Goal: Navigation & Orientation: Understand site structure

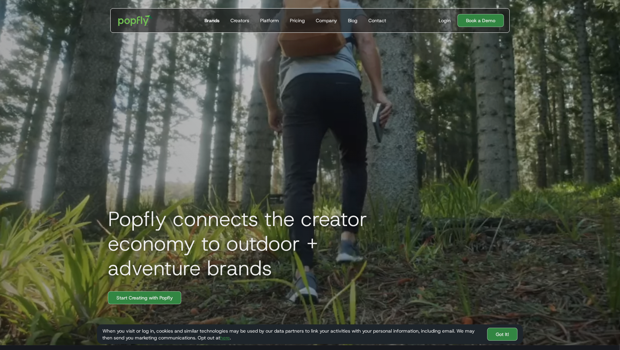
click at [208, 18] on div "Brands" at bounding box center [212, 20] width 15 height 7
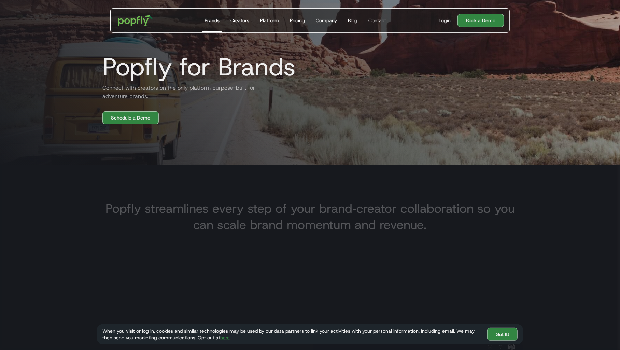
scroll to position [182, 0]
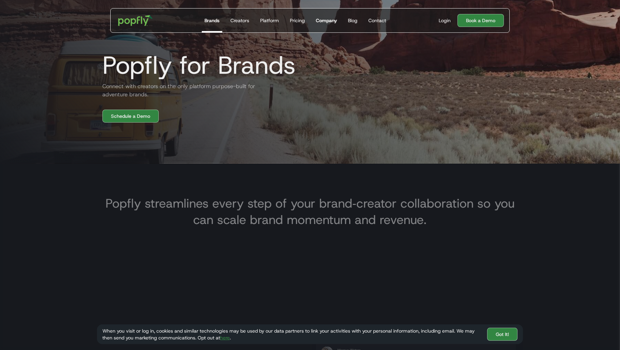
click at [321, 17] on div "Company" at bounding box center [326, 20] width 21 height 7
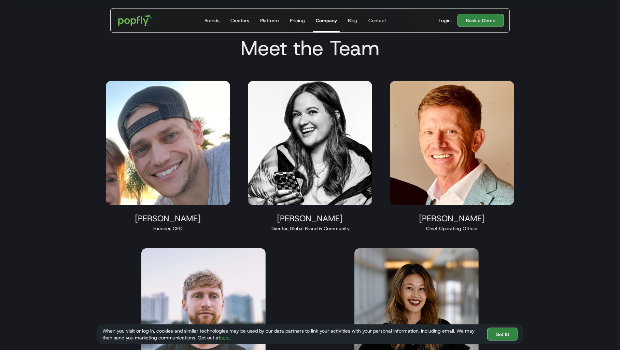
scroll to position [609, 2]
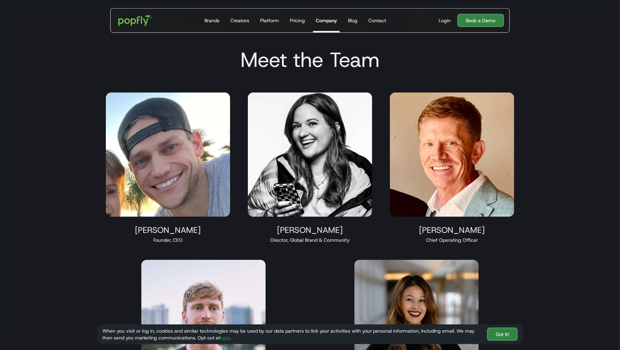
drag, startPoint x: 150, startPoint y: 130, endPoint x: 133, endPoint y: 139, distance: 18.9
click at [150, 130] on img at bounding box center [168, 155] width 124 height 124
drag, startPoint x: 156, startPoint y: 189, endPoint x: 163, endPoint y: 190, distance: 7.2
click at [156, 189] on img at bounding box center [168, 155] width 124 height 124
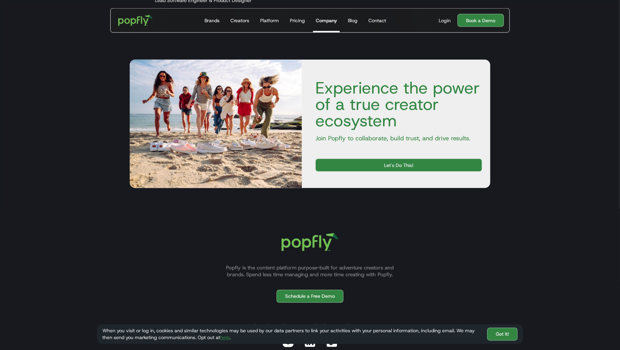
scroll to position [1070, 2]
